Goal: Transaction & Acquisition: Purchase product/service

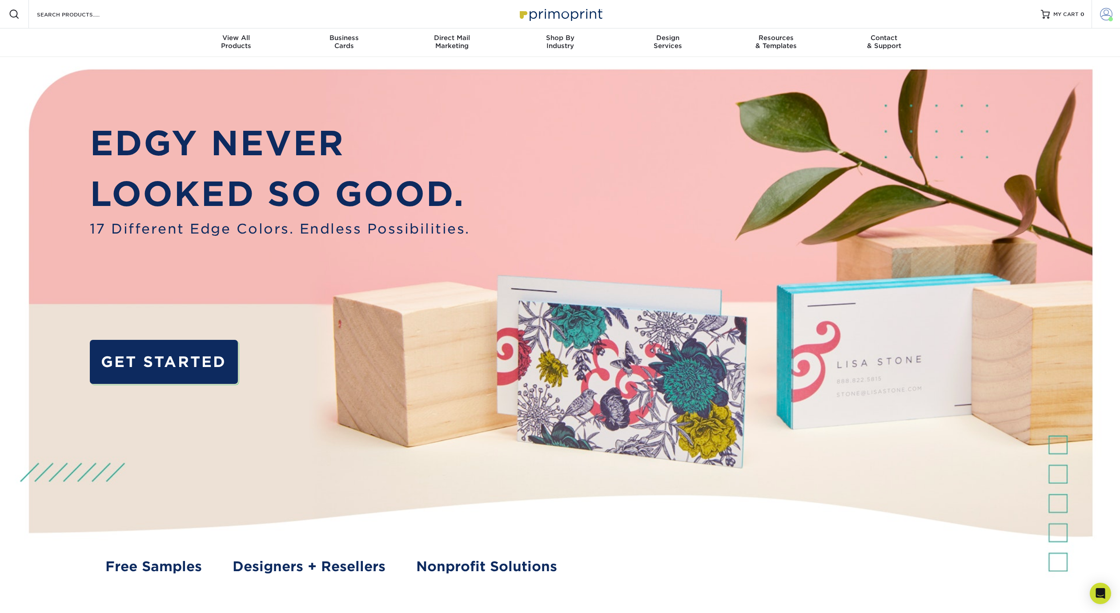
click at [1102, 10] on span at bounding box center [1106, 14] width 12 height 12
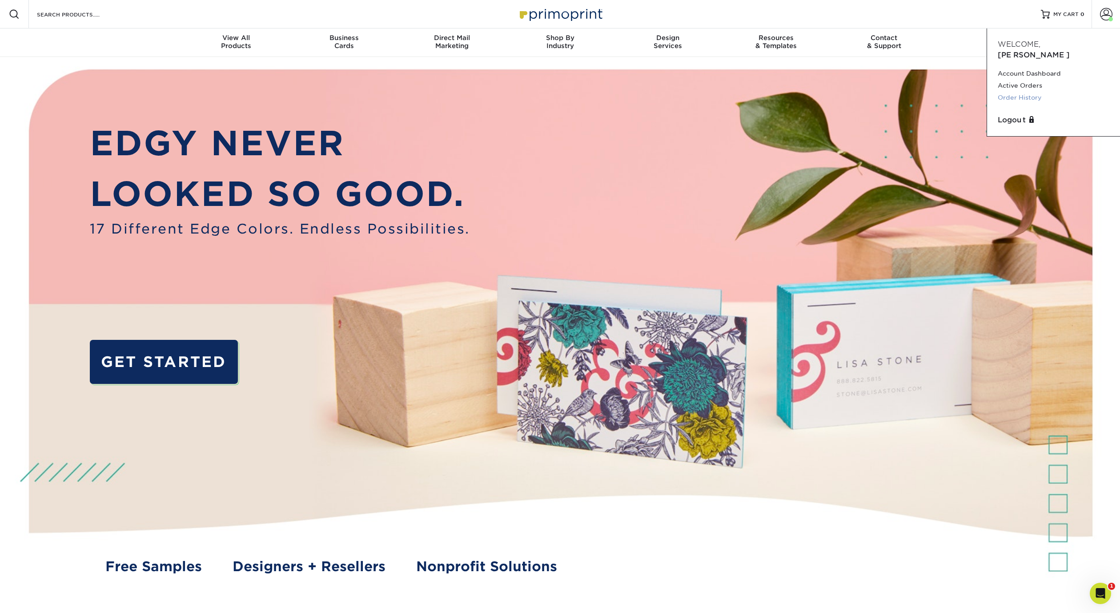
click at [1033, 92] on link "Order History" at bounding box center [1054, 98] width 112 height 12
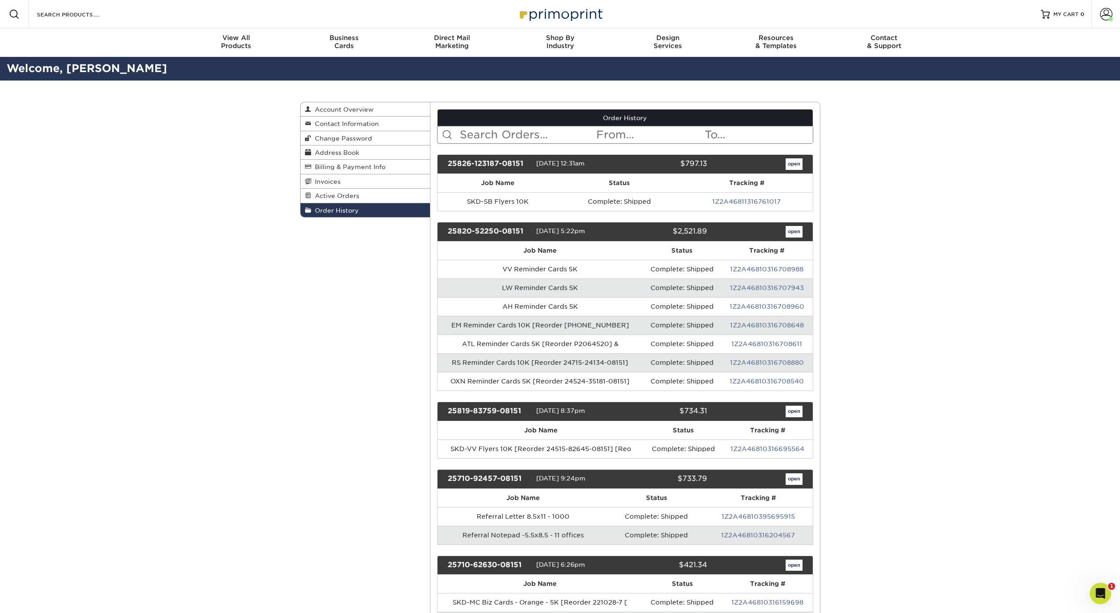
scroll to position [3224, 0]
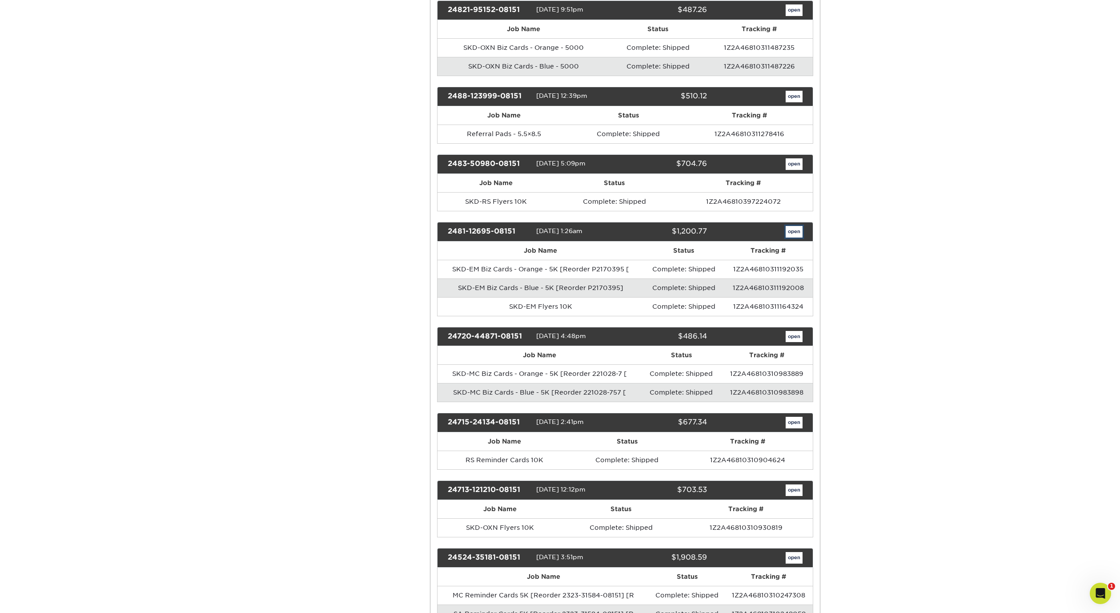
click at [799, 234] on link "open" at bounding box center [794, 232] width 17 height 12
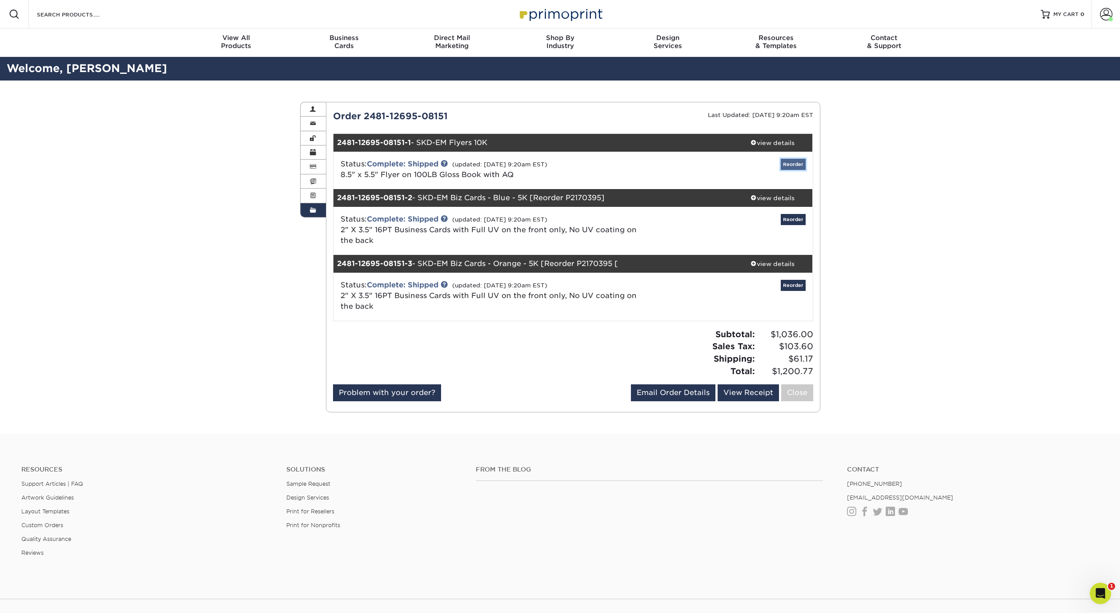
click at [792, 166] on link "Reorder" at bounding box center [793, 164] width 25 height 11
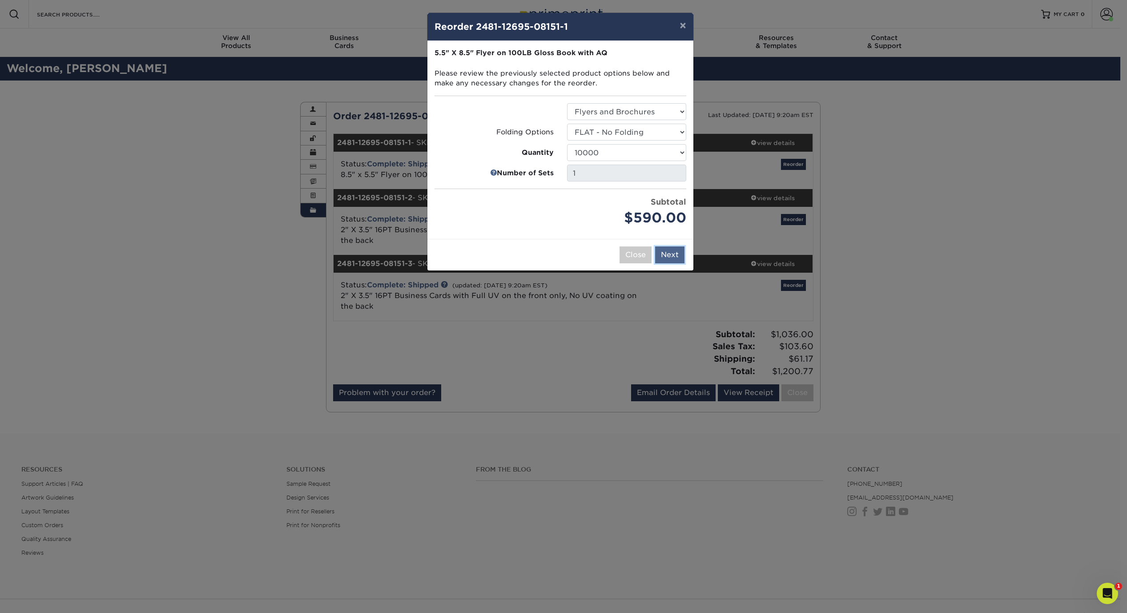
click at [669, 253] on button "Next" at bounding box center [669, 254] width 29 height 17
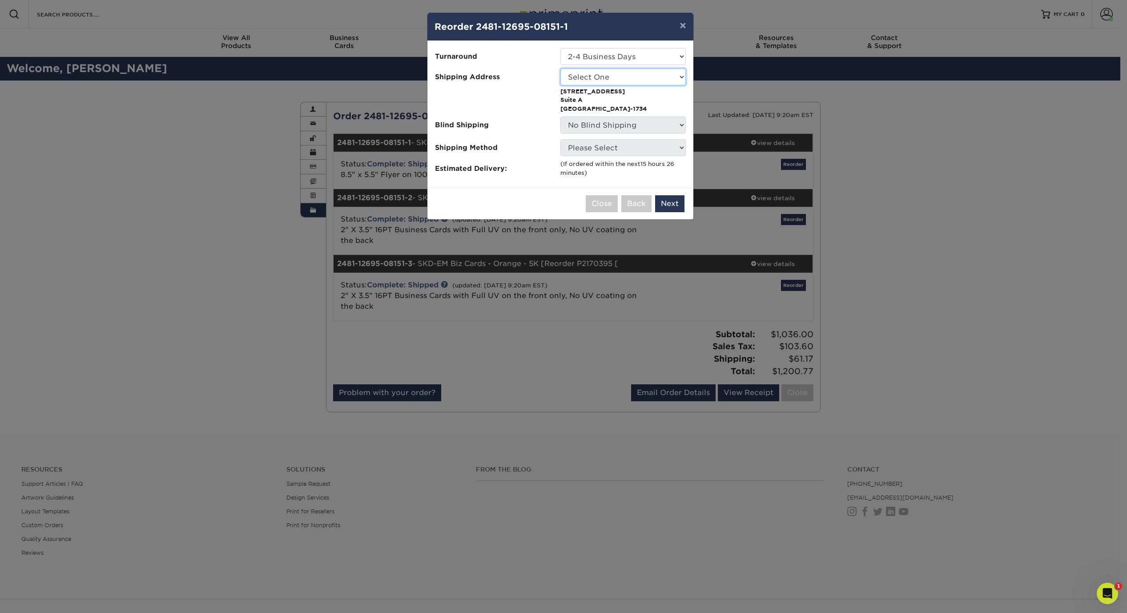
click at [638, 79] on select "Select One Home SKD-AH SKD-ATL SKD-BH SKD-CO SKD-EM SKD-LW SKD-MC SKD-OXN SKD-R…" at bounding box center [622, 76] width 125 height 17
select select "142027"
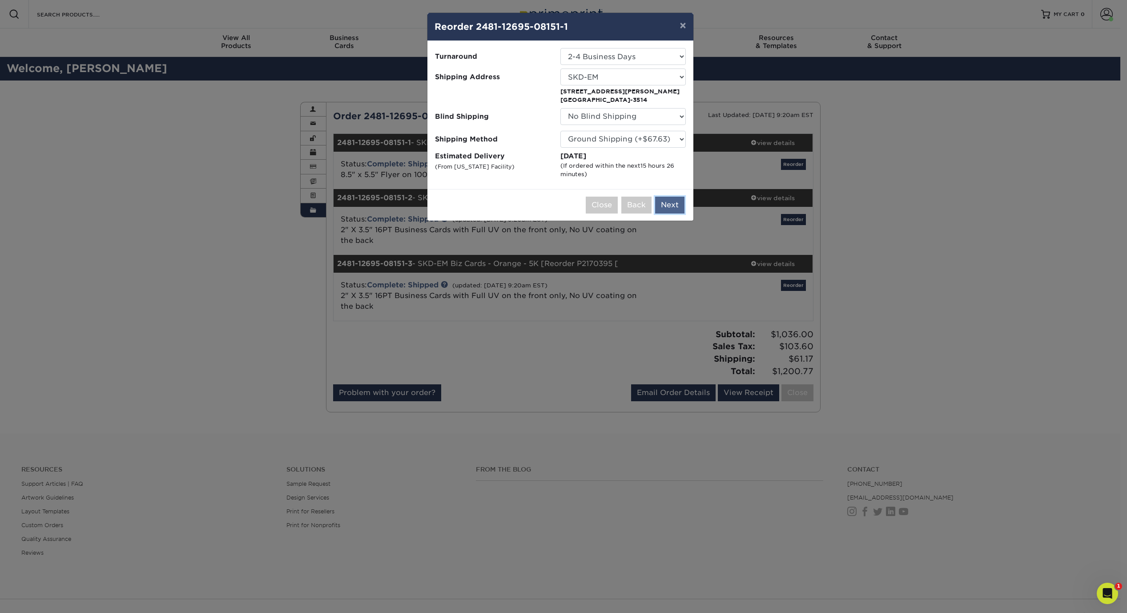
click at [667, 202] on button "Next" at bounding box center [669, 205] width 29 height 17
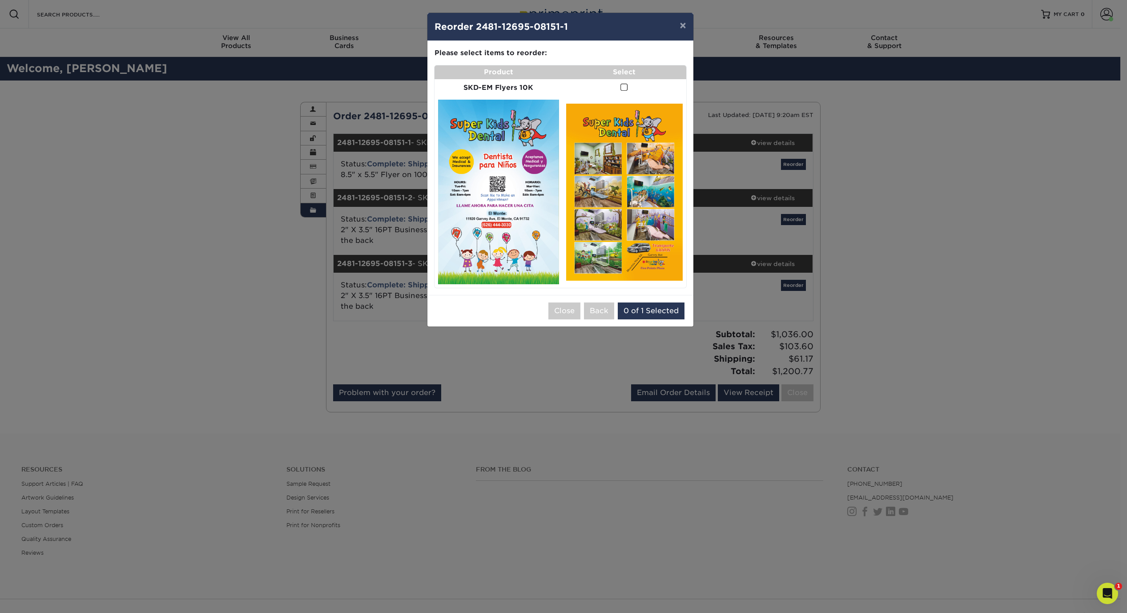
click at [620, 88] on span at bounding box center [624, 87] width 8 height 8
click at [0, 0] on input "checkbox" at bounding box center [0, 0] width 0 height 0
click at [664, 307] on button "Add to Cart" at bounding box center [658, 310] width 56 height 17
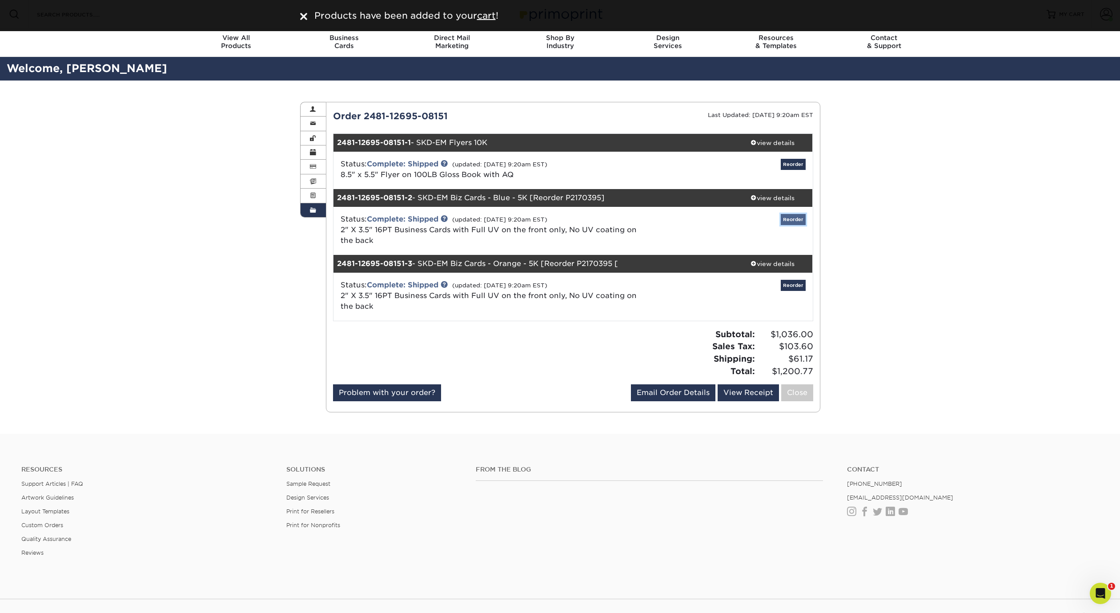
click at [791, 217] on link "Reorder" at bounding box center [793, 219] width 25 height 11
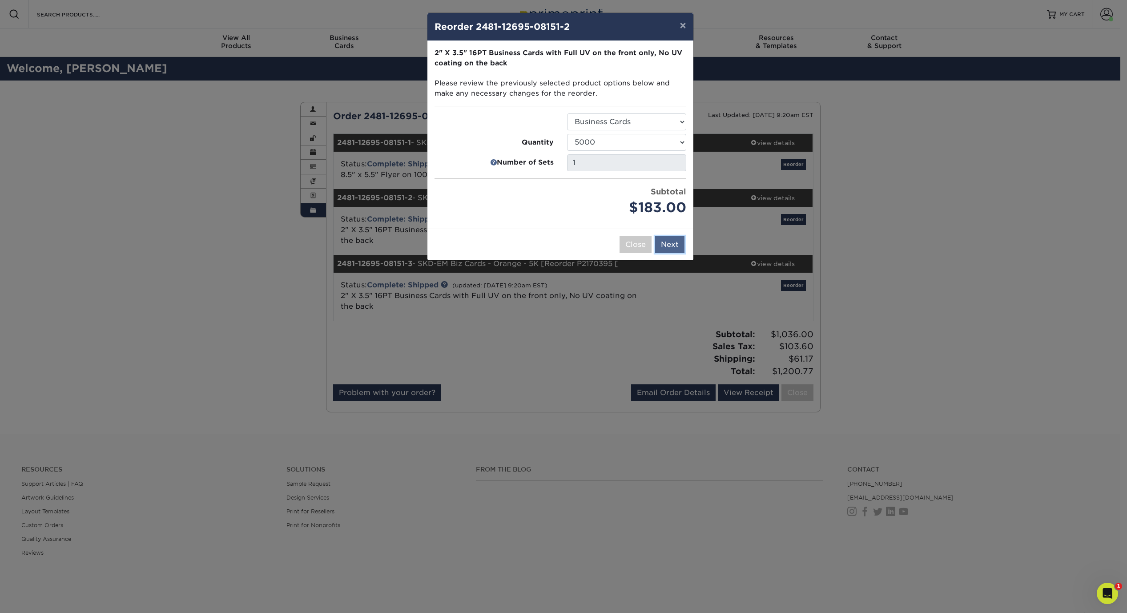
click at [673, 247] on button "Next" at bounding box center [669, 244] width 29 height 17
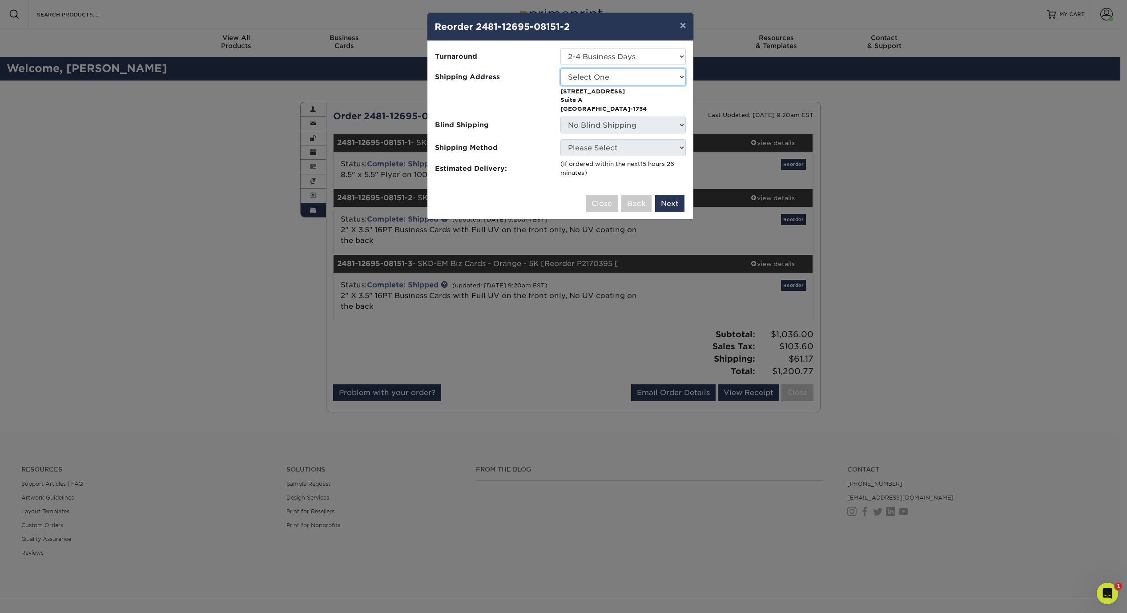
click at [641, 78] on select "Select One Home SKD-AH SKD-ATL SKD-BH SKD-CO SKD-EM SKD-LW SKD-MC SKD-OXN SKD-R…" at bounding box center [622, 76] width 125 height 17
select select "142027"
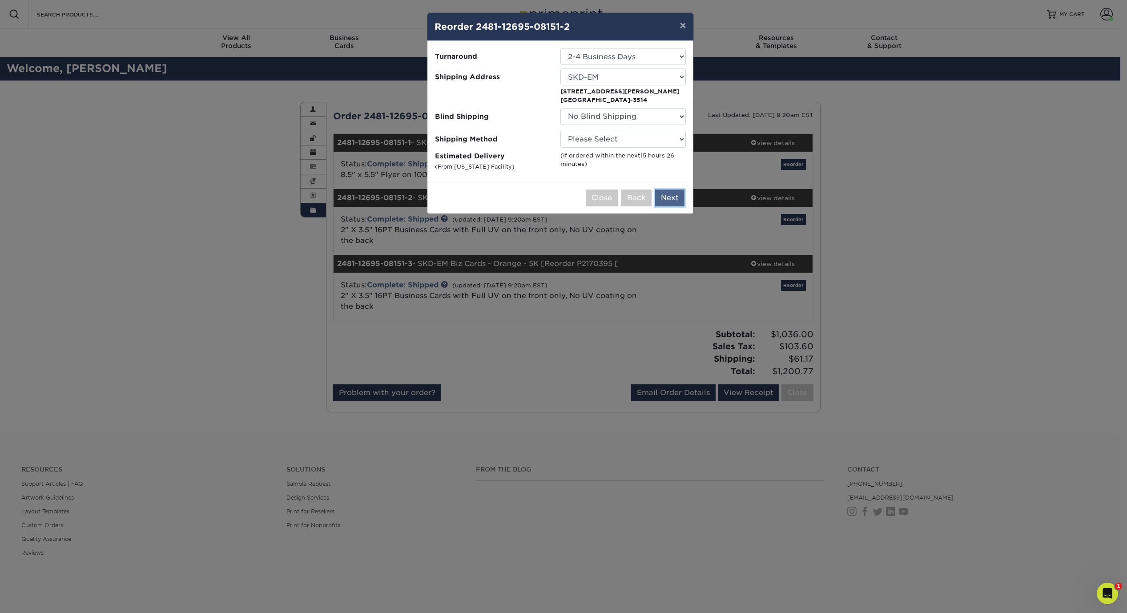
click at [667, 193] on button "Next" at bounding box center [669, 197] width 29 height 17
click at [630, 142] on select "Please Select Ground Shipping (+$11.20) 3 Day Shipping Service (+$16.59) 2 Day …" at bounding box center [622, 139] width 125 height 17
select select "03"
click at [560, 131] on select "Please Select Ground Shipping (+$11.20) 3 Day Shipping Service (+$16.59) 2 Day …" at bounding box center [622, 139] width 125 height 17
click at [665, 202] on button "Next" at bounding box center [669, 205] width 29 height 17
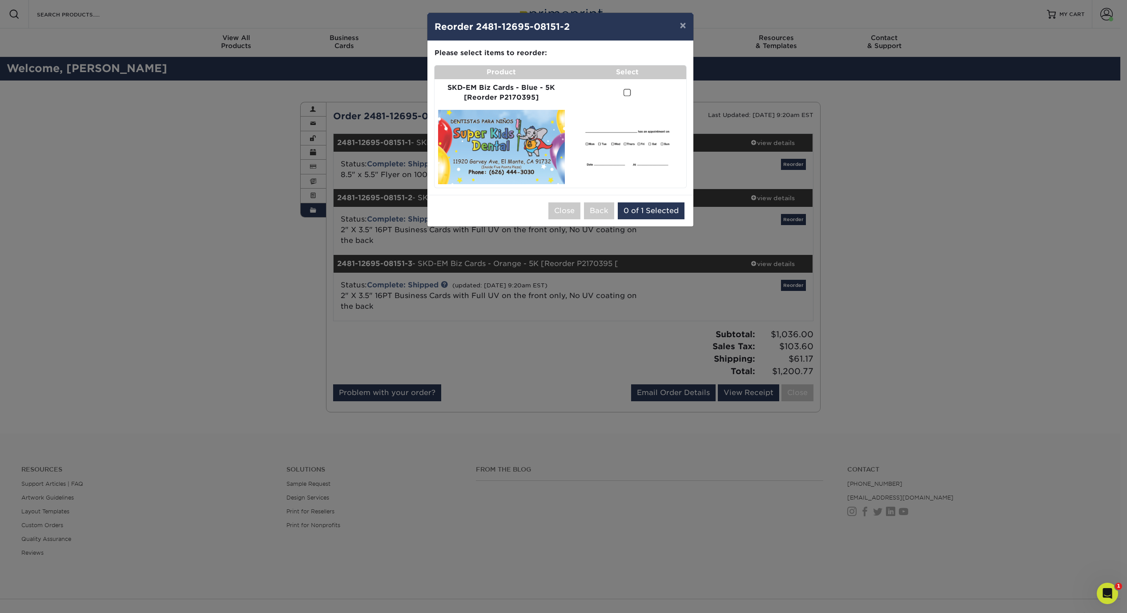
click at [630, 94] on span at bounding box center [627, 92] width 8 height 8
click at [0, 0] on input "checkbox" at bounding box center [0, 0] width 0 height 0
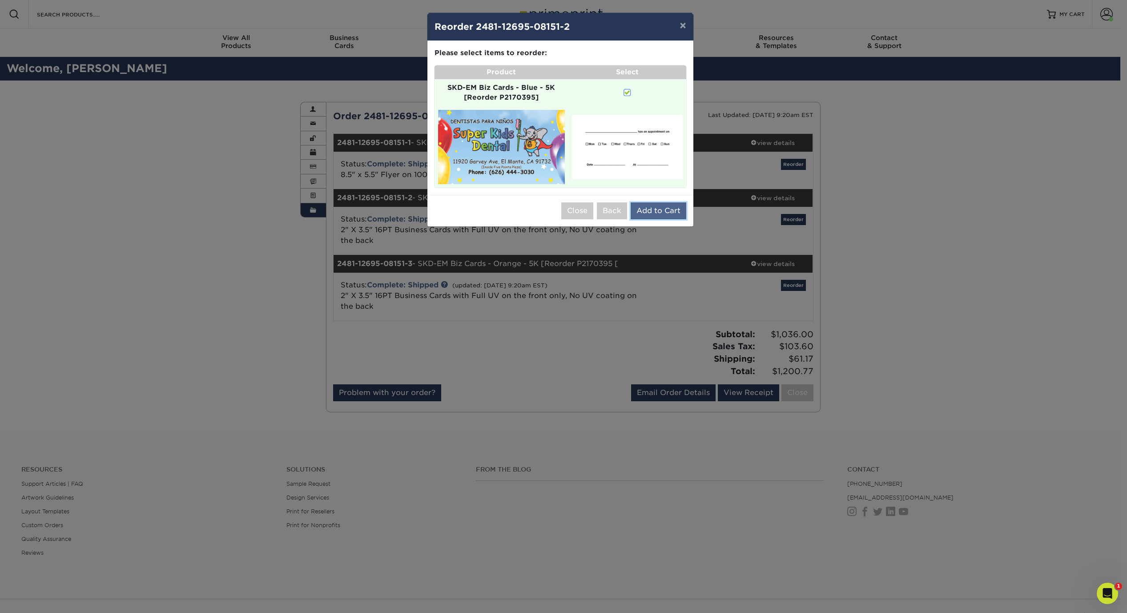
click at [663, 209] on button "Add to Cart" at bounding box center [658, 210] width 56 height 17
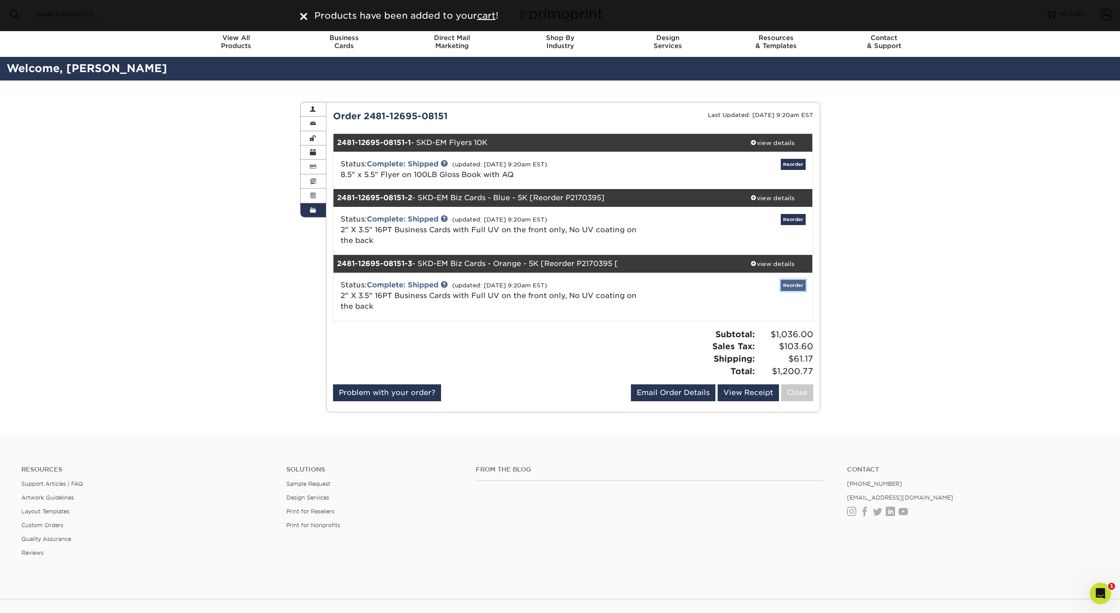
click at [793, 286] on link "Reorder" at bounding box center [793, 285] width 25 height 11
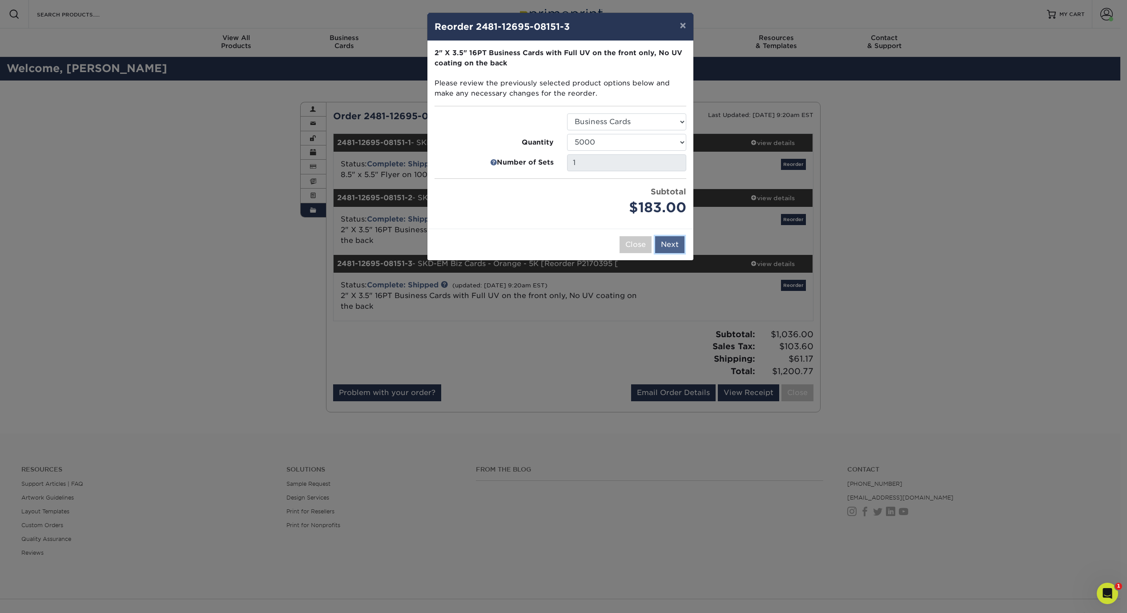
click at [667, 244] on button "Next" at bounding box center [669, 244] width 29 height 17
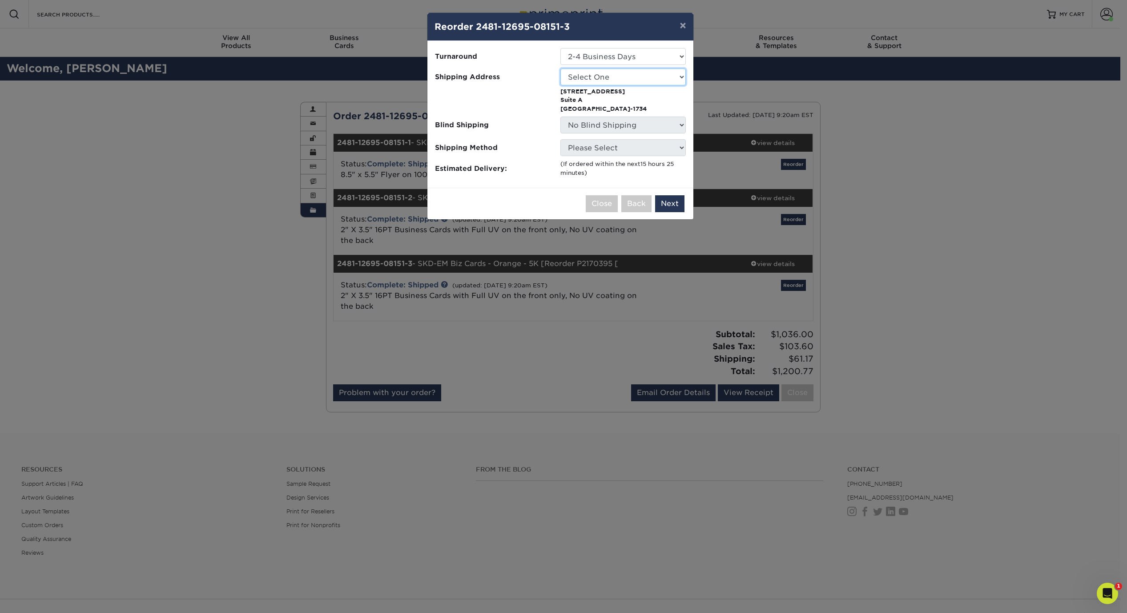
click at [602, 76] on select "Select One Home SKD-AH SKD-ATL SKD-BH SKD-CO SKD-EM SKD-LW SKD-MC SKD-OXN SKD-R…" at bounding box center [622, 76] width 125 height 17
select select "142027"
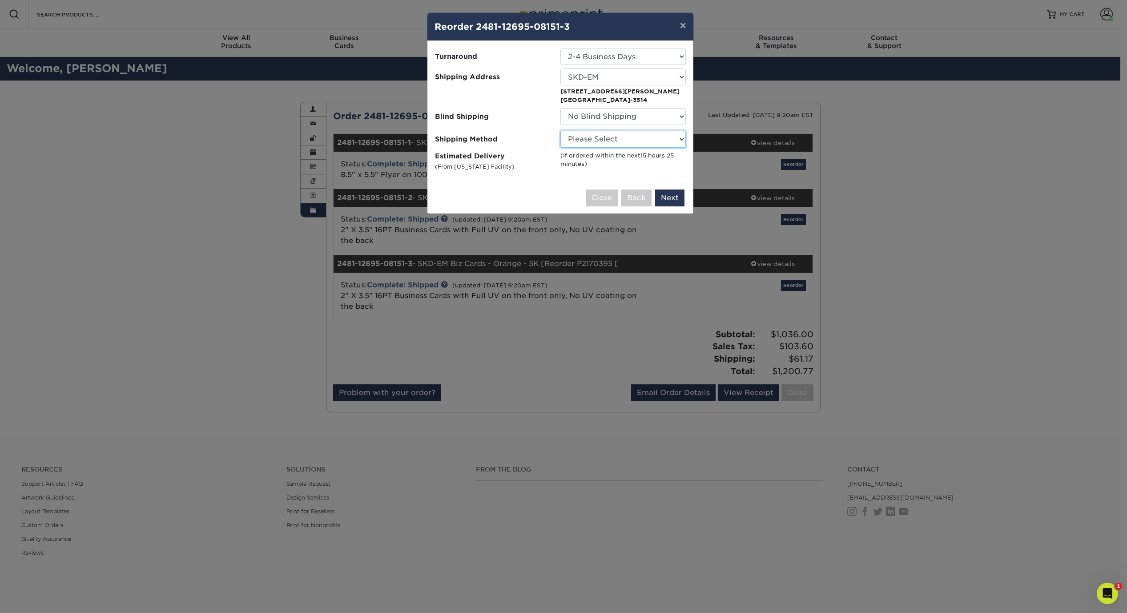
click at [606, 143] on select "Please Select Ground Shipping (+$11.20) 3 Day Shipping Service (+$16.59) 2 Day …" at bounding box center [622, 139] width 125 height 17
select select "03"
click at [560, 131] on select "Please Select Ground Shipping (+$11.20) 3 Day Shipping Service (+$16.59) 2 Day …" at bounding box center [622, 139] width 125 height 17
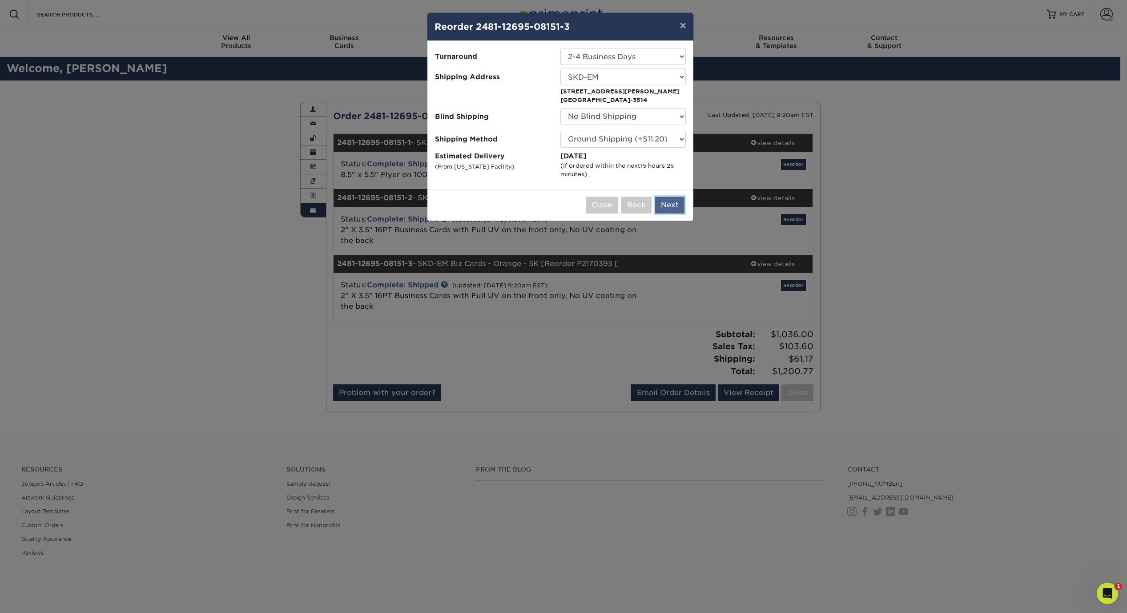
click at [679, 209] on button "Next" at bounding box center [669, 205] width 29 height 17
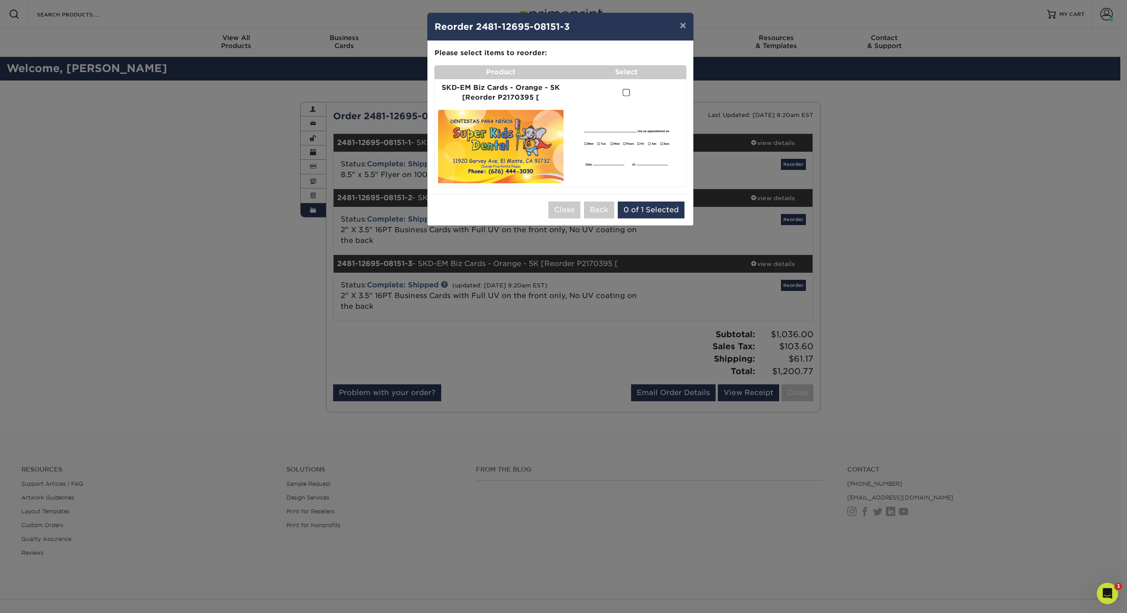
click at [622, 89] on span at bounding box center [626, 92] width 8 height 8
click at [0, 0] on input "checkbox" at bounding box center [0, 0] width 0 height 0
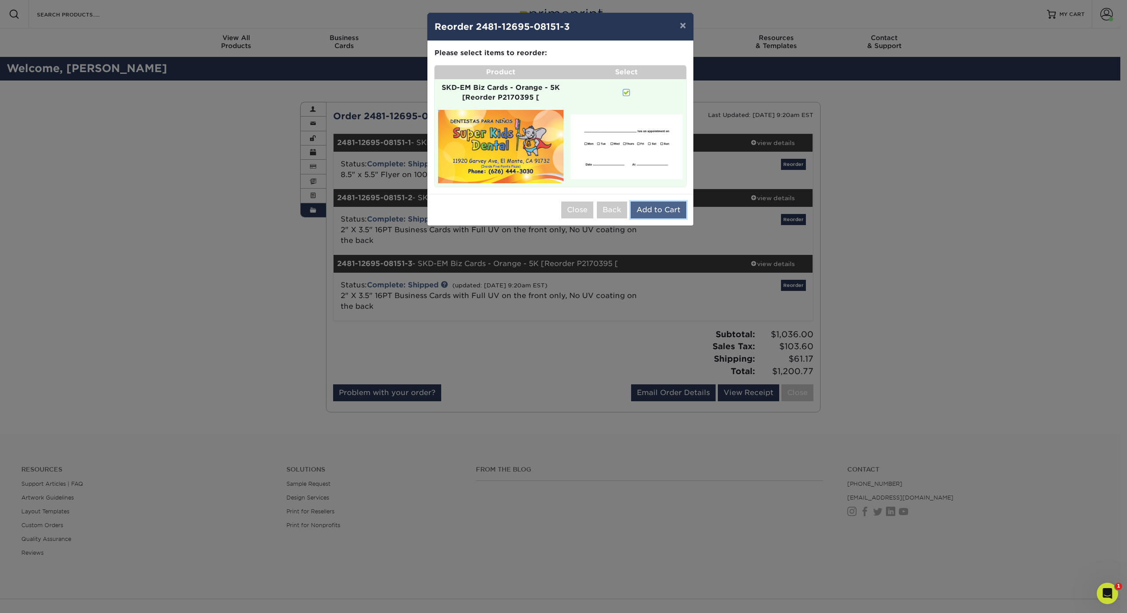
click at [663, 210] on button "Add to Cart" at bounding box center [658, 209] width 56 height 17
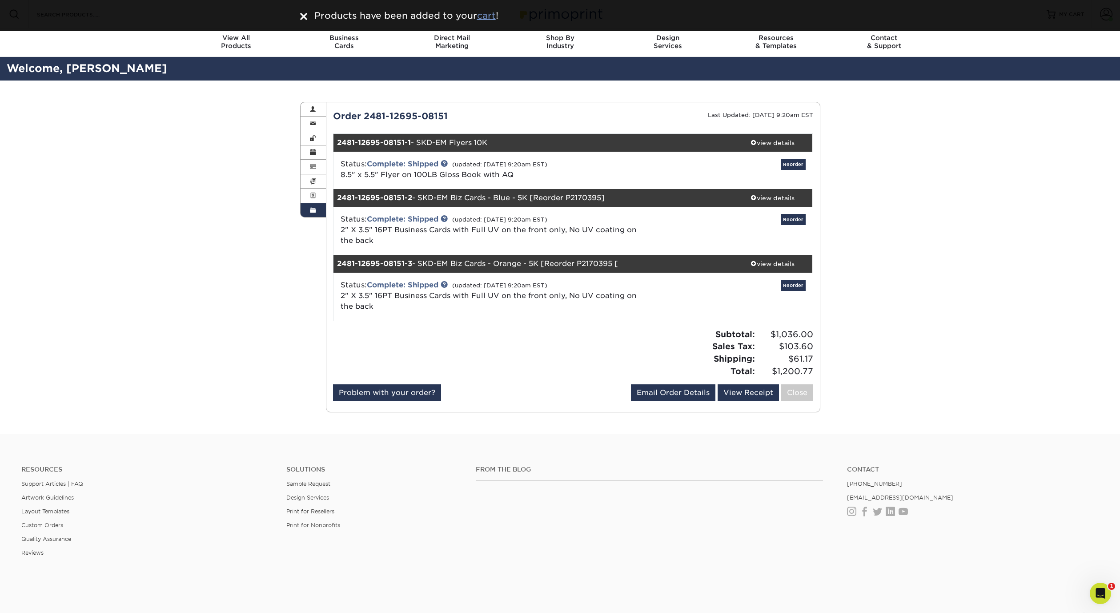
click at [490, 15] on u "cart" at bounding box center [486, 15] width 19 height 11
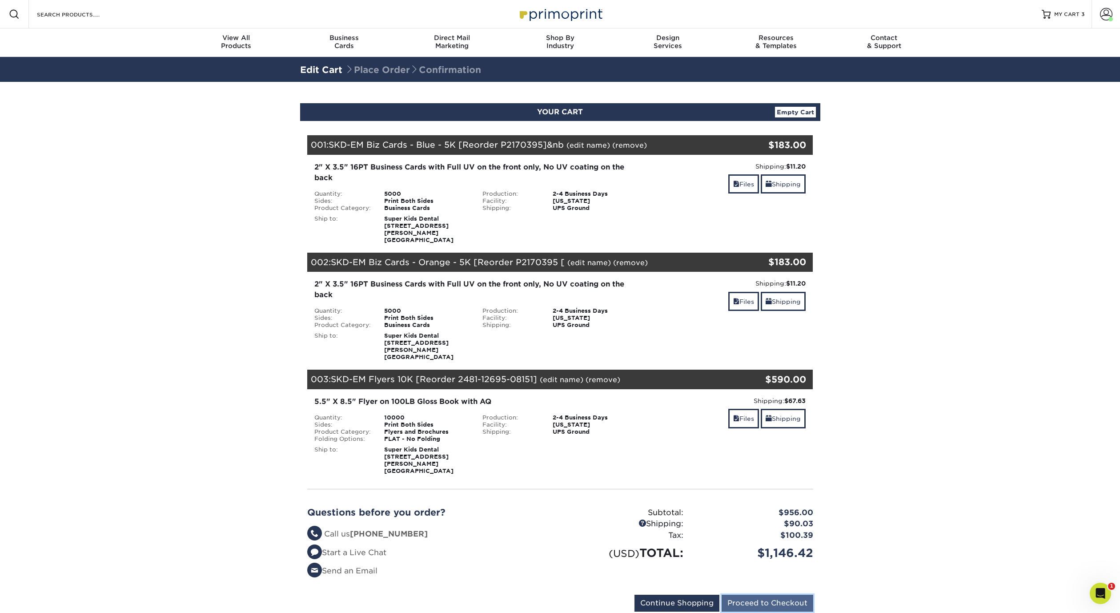
click at [764, 594] on input "Proceed to Checkout" at bounding box center [768, 602] width 92 height 17
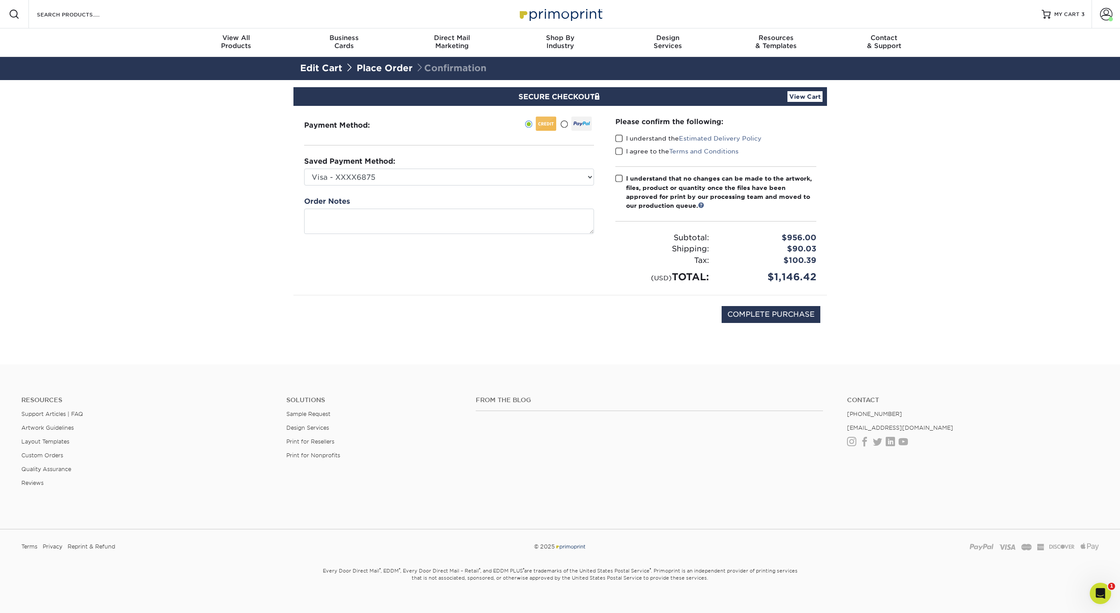
click at [558, 122] on ul at bounding box center [499, 125] width 189 height 18
click at [566, 123] on span at bounding box center [564, 124] width 8 height 8
click at [0, 0] on input "radio" at bounding box center [0, 0] width 0 height 0
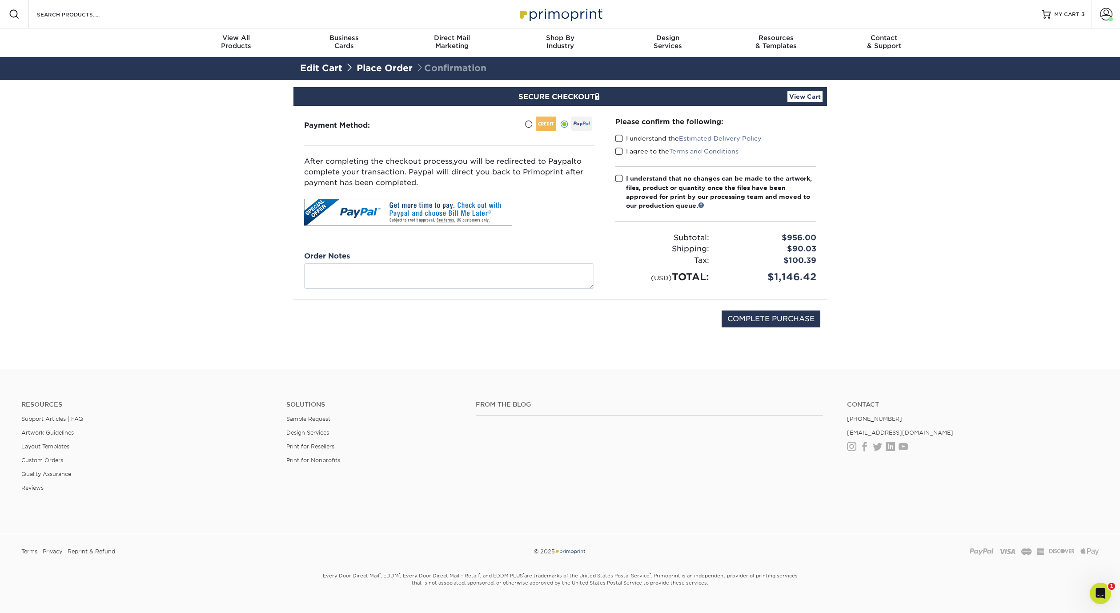
click at [620, 140] on span at bounding box center [619, 138] width 8 height 8
click at [0, 0] on input "I understand the Estimated Delivery Policy" at bounding box center [0, 0] width 0 height 0
click at [619, 152] on span at bounding box center [619, 151] width 8 height 8
click at [0, 0] on input "I agree to the Terms and Conditions" at bounding box center [0, 0] width 0 height 0
click at [618, 181] on span at bounding box center [619, 178] width 8 height 8
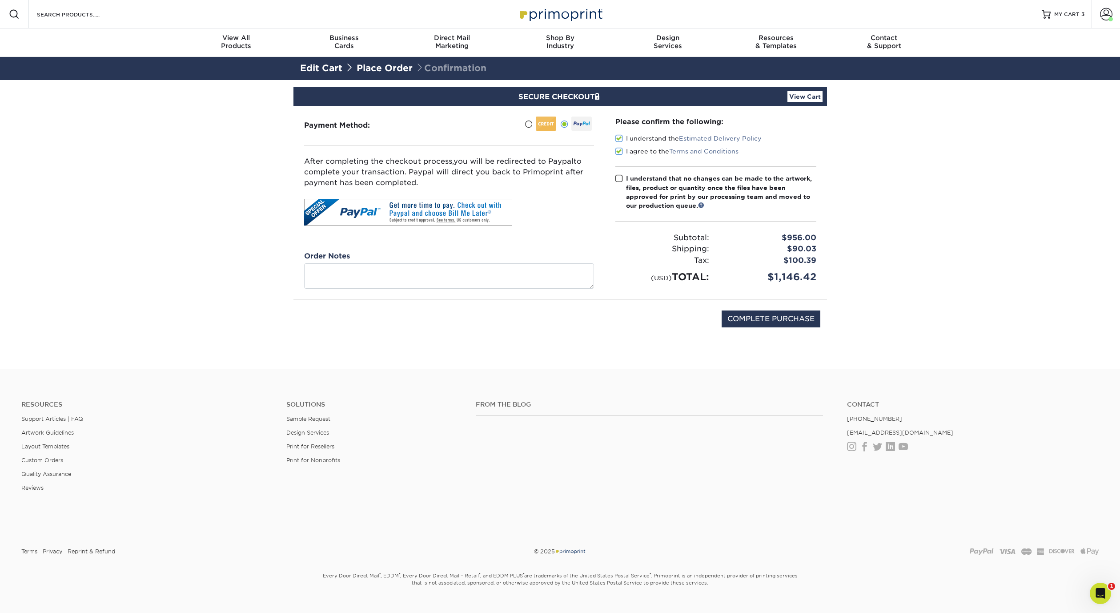
click at [0, 0] on input "I understand that no changes can be made to the artwork, files, product or quan…" at bounding box center [0, 0] width 0 height 0
drag, startPoint x: 753, startPoint y: 320, endPoint x: 771, endPoint y: 321, distance: 17.9
click at [753, 320] on input "COMPLETE PURCHASE" at bounding box center [771, 318] width 99 height 17
type input "PROCESSING, PLEASE WAIT..."
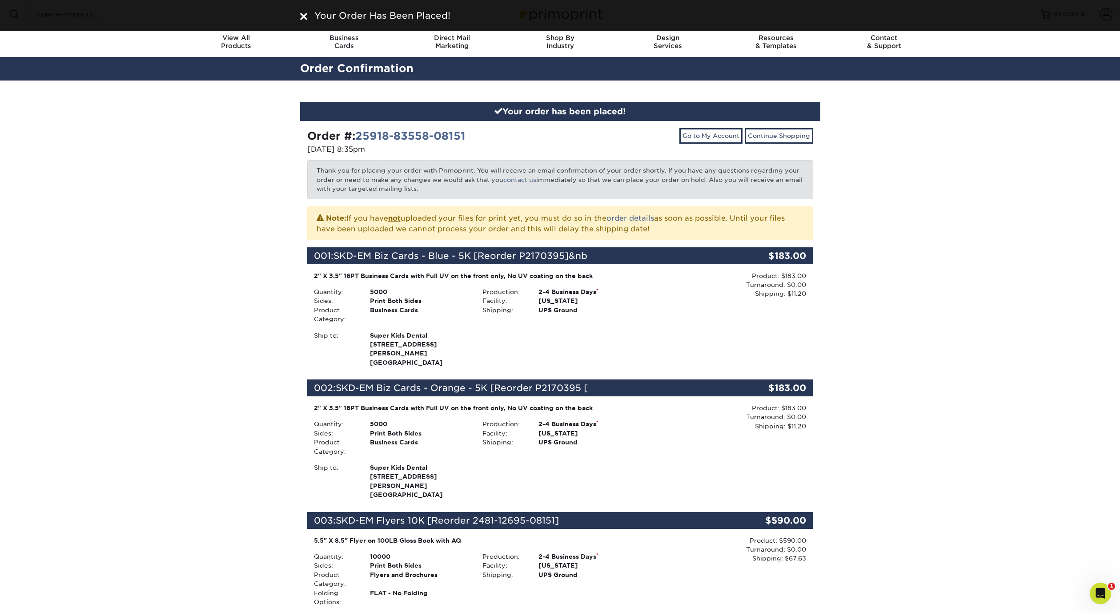
click at [923, 333] on div "Your order has been placed! Order #: 25918-83558-08151 [DATE] 8:35pm Go to My A…" at bounding box center [560, 447] width 1120 height 735
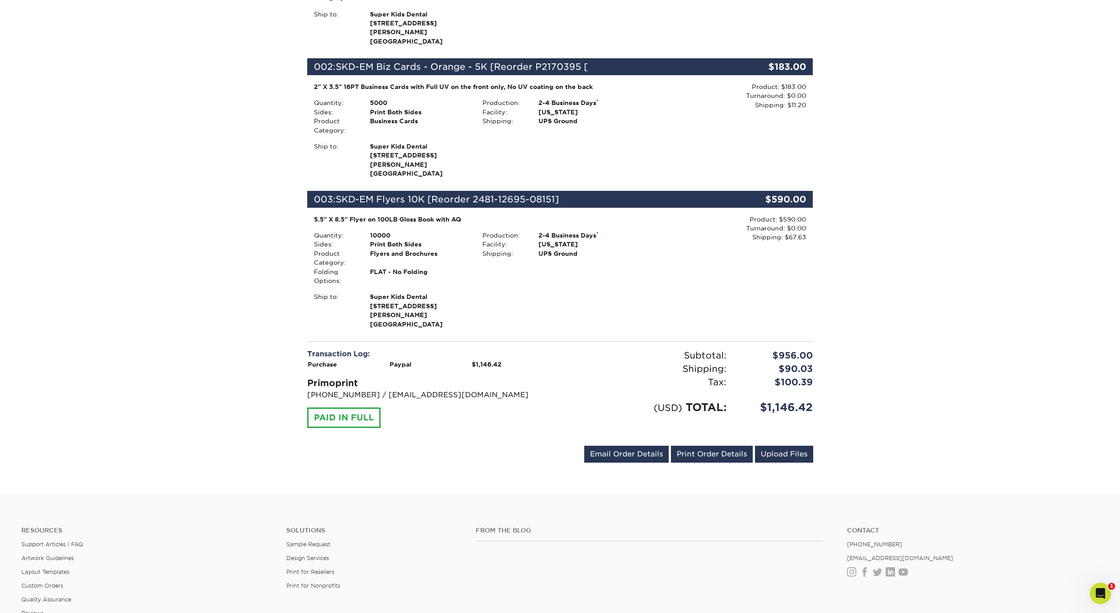
scroll to position [303, 0]
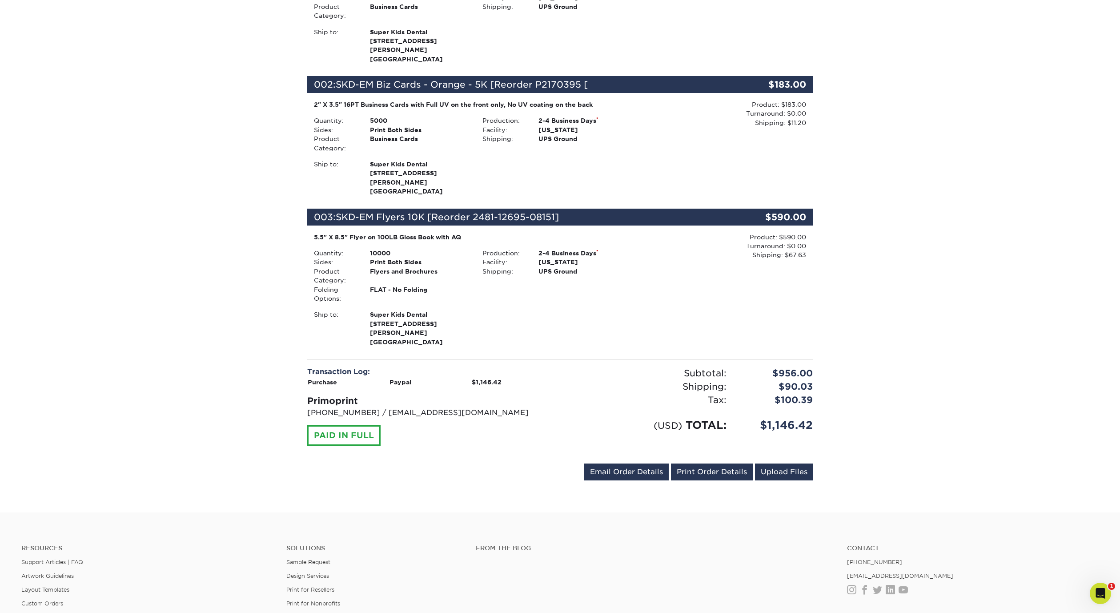
click at [998, 269] on div "Your order has been placed! Order #: 25918-83558-08151 [DATE] 8:35pm Go to My A…" at bounding box center [560, 144] width 1120 height 735
